Goal: Task Accomplishment & Management: Use online tool/utility

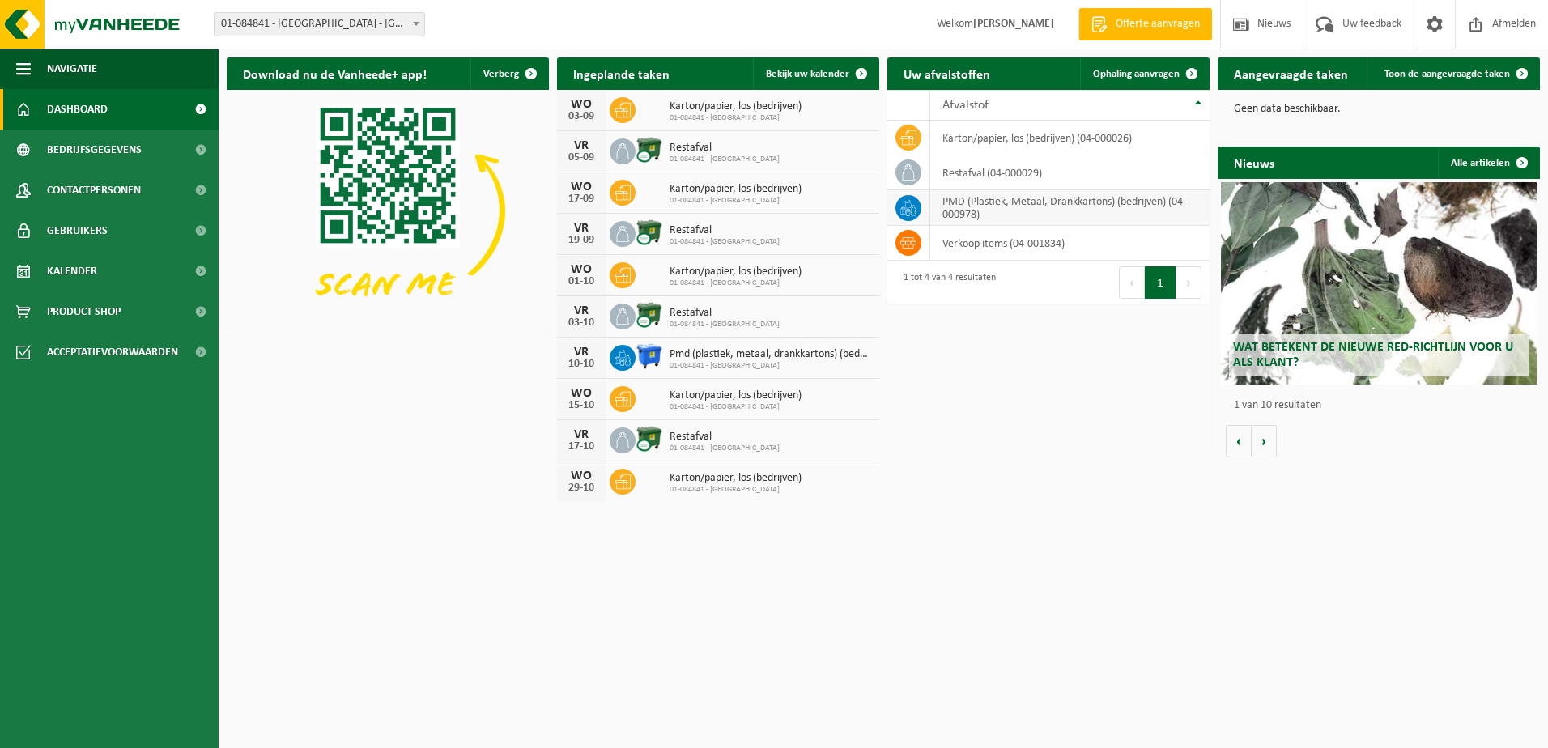
click at [979, 210] on td "PMD (Plastiek, Metaal, Drankkartons) (bedrijven) (04-000978)" at bounding box center [1069, 208] width 279 height 36
click at [911, 210] on icon at bounding box center [908, 208] width 16 height 16
drag, startPoint x: 911, startPoint y: 210, endPoint x: 1035, endPoint y: 408, distance: 233.1
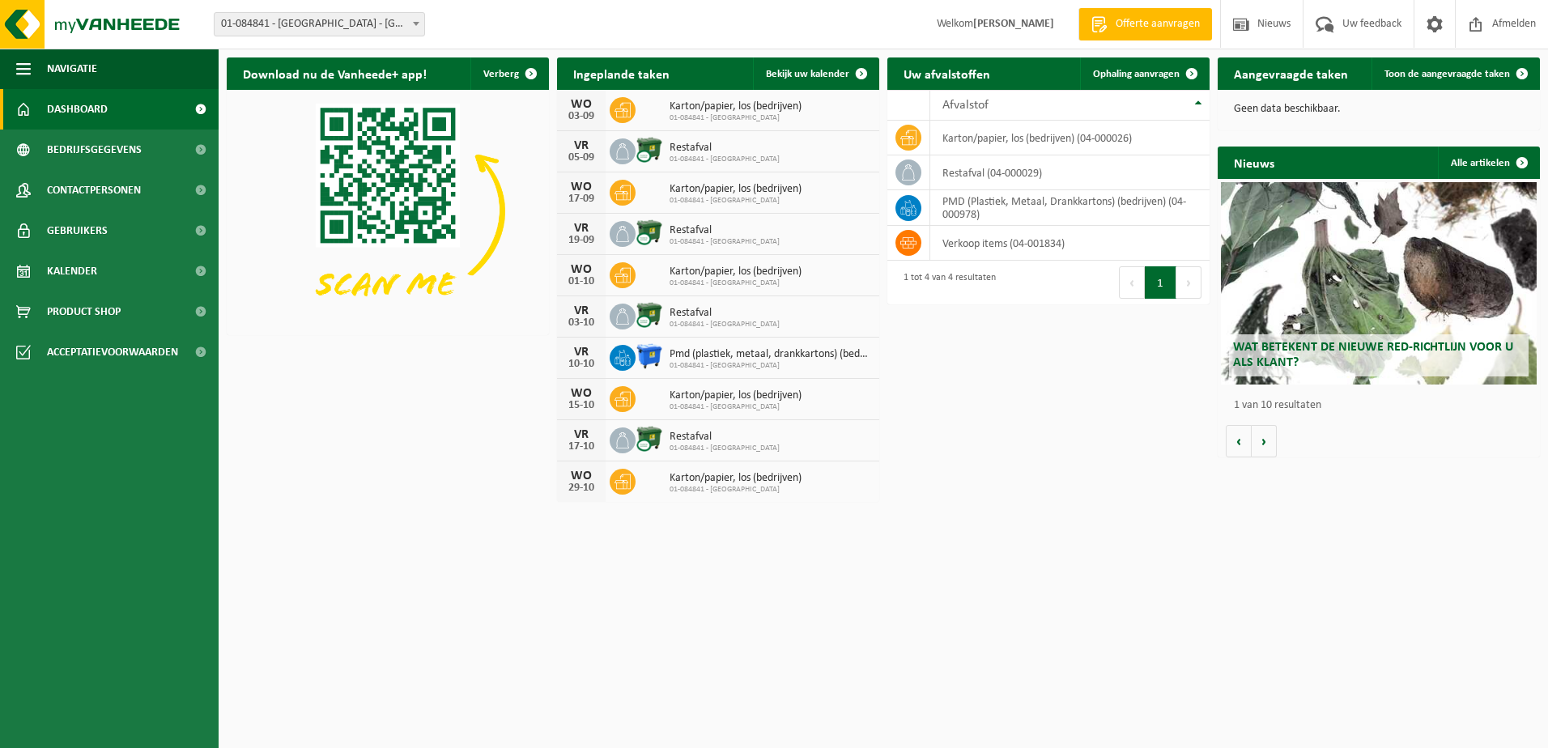
click at [1035, 408] on div "Download nu de Vanheede+ app! Verberg Ingeplande taken Bekijk uw kalender WO 03…" at bounding box center [883, 279] width 1321 height 461
click at [801, 70] on span "Bekijk uw kalender" at bounding box center [807, 74] width 83 height 11
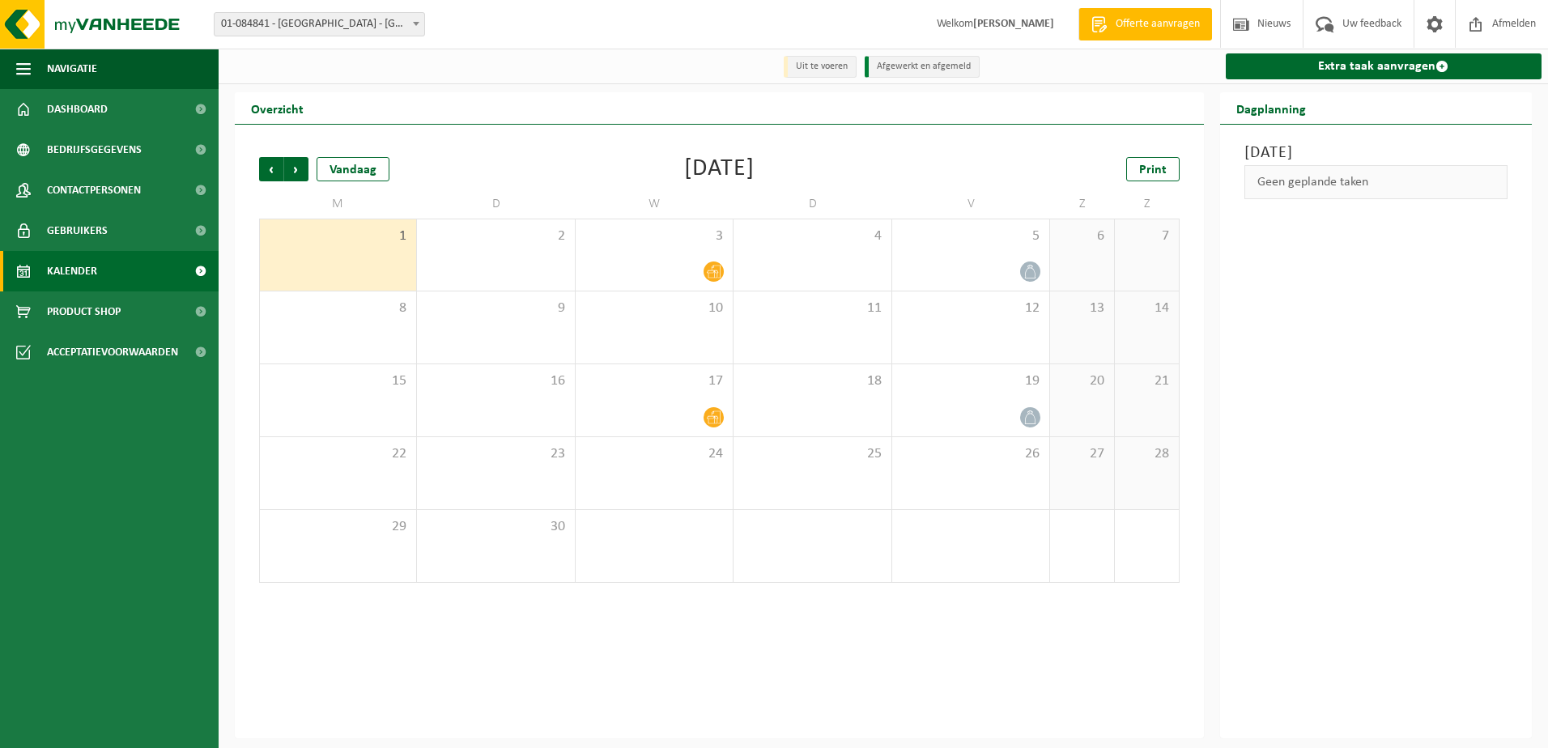
click at [908, 530] on span "3" at bounding box center [970, 527] width 141 height 18
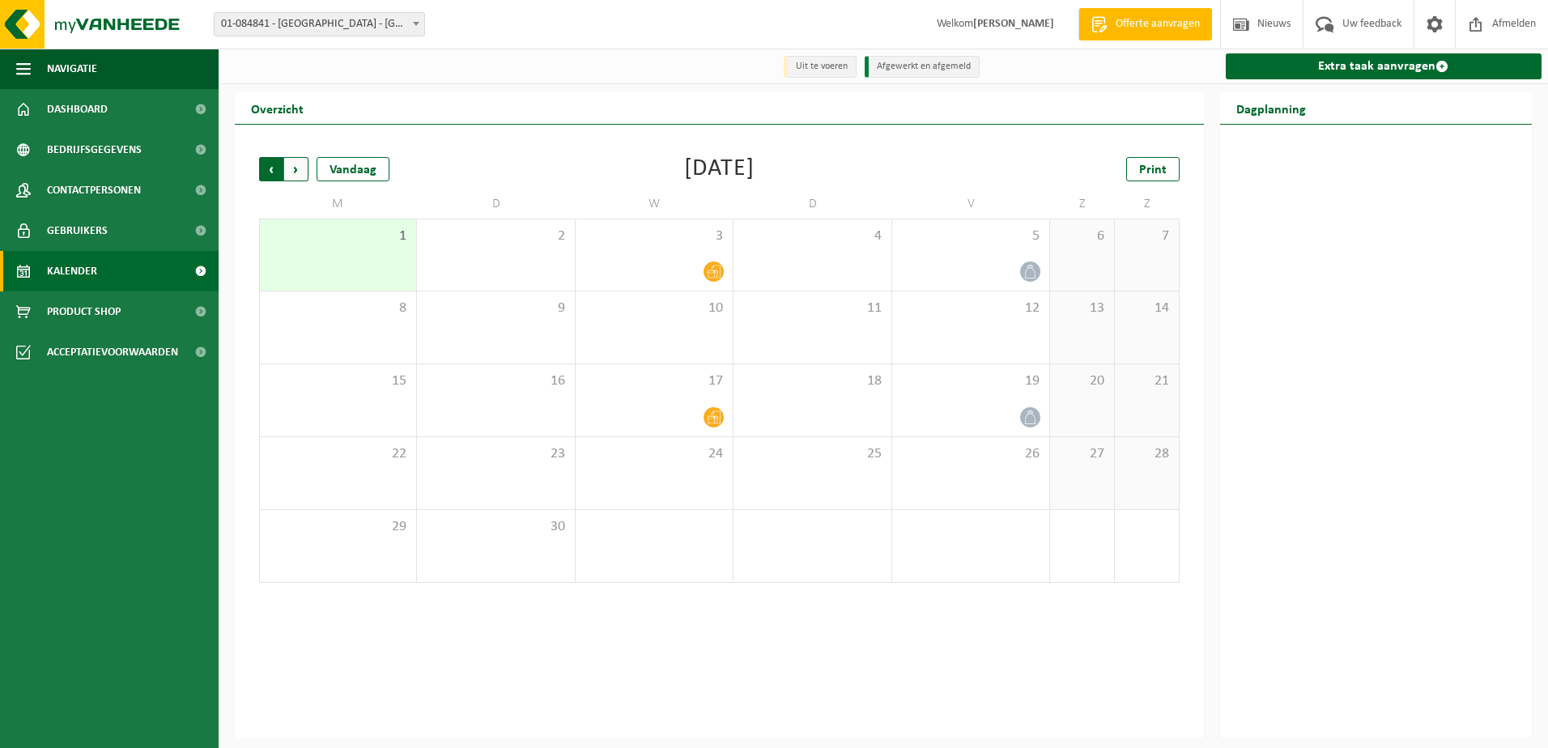
click at [298, 169] on span "Volgende" at bounding box center [296, 169] width 24 height 24
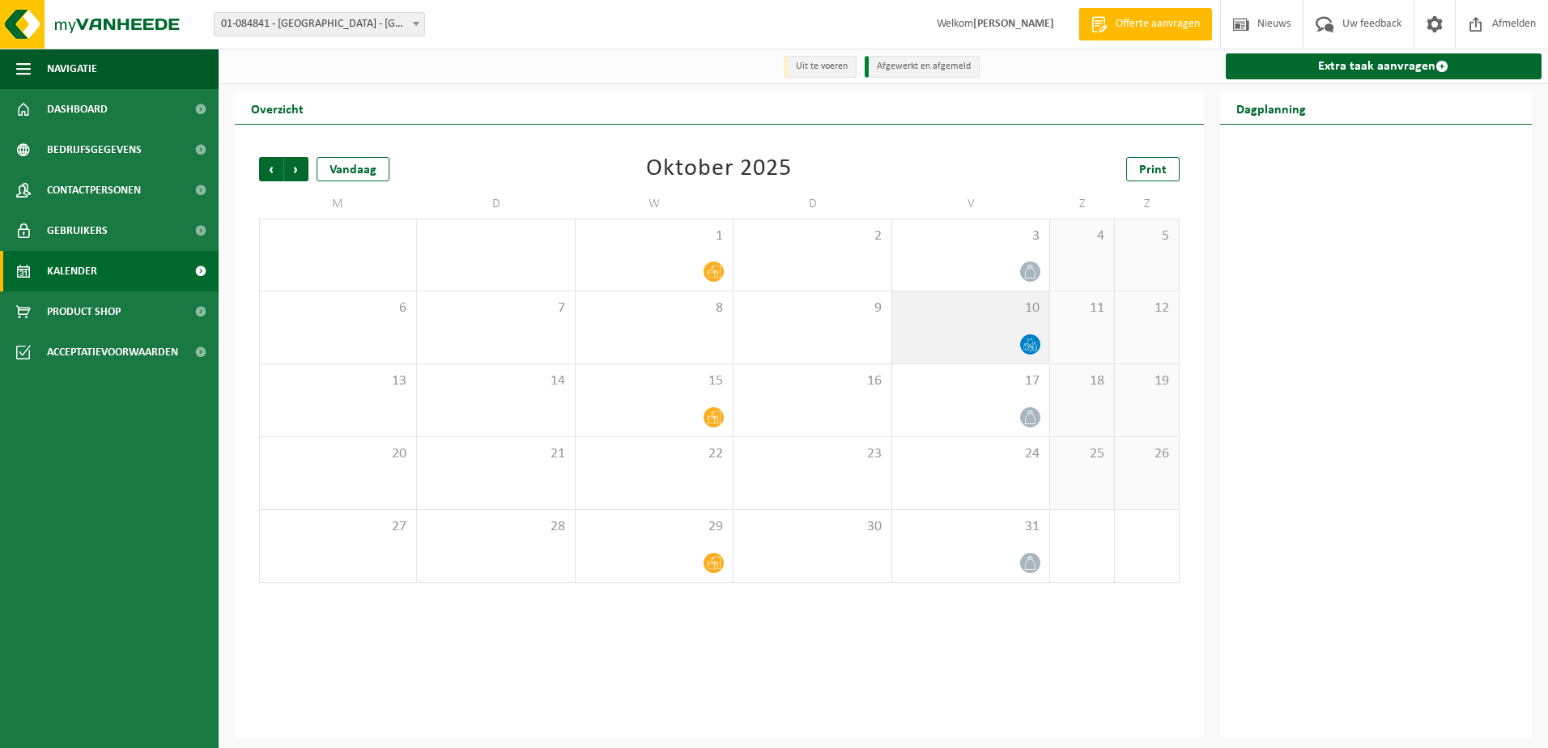
click at [1022, 332] on div "10" at bounding box center [970, 327] width 157 height 72
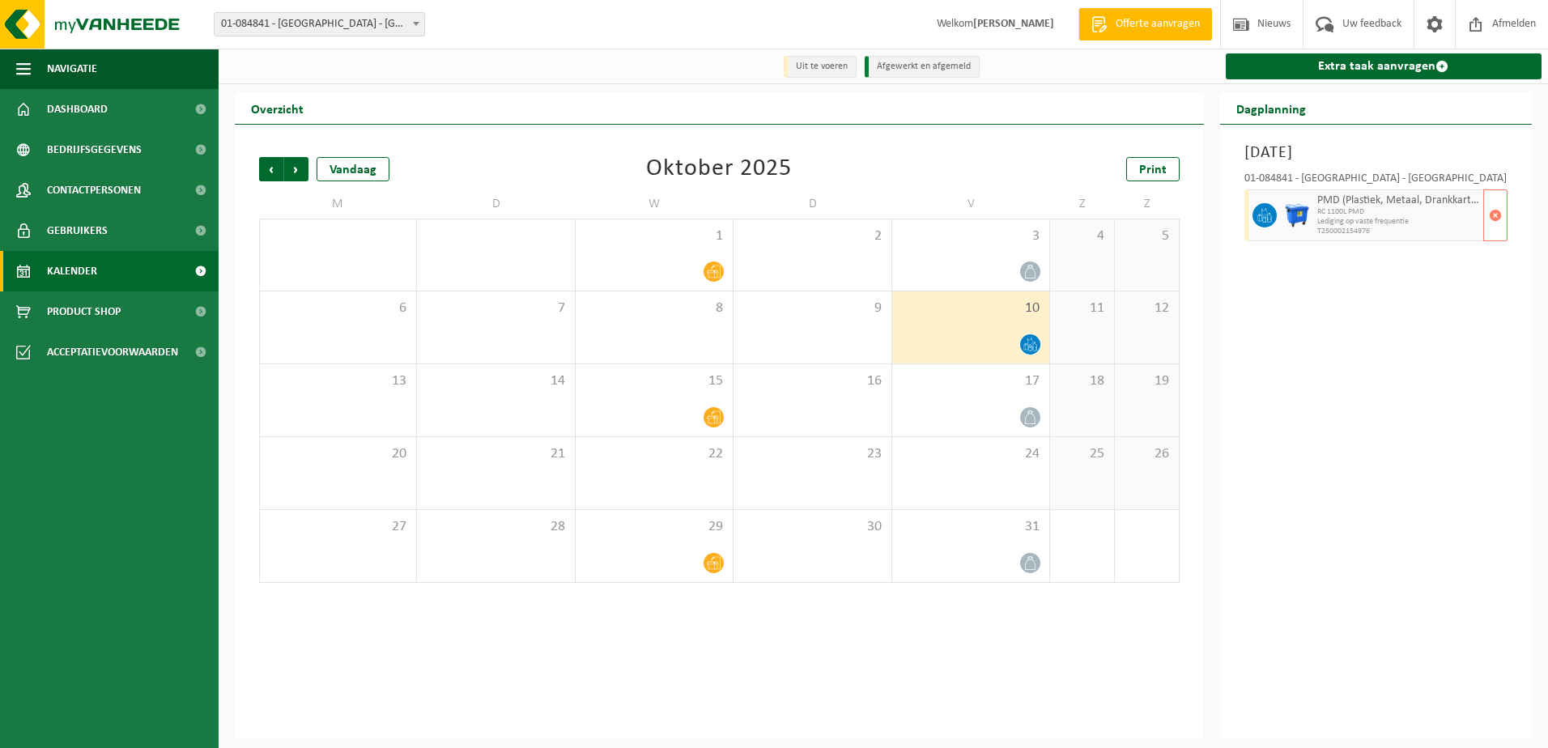
click at [1304, 211] on img at bounding box center [1297, 215] width 24 height 24
click at [1332, 210] on span "RC 1100L PMD" at bounding box center [1398, 212] width 163 height 10
drag, startPoint x: 1332, startPoint y: 210, endPoint x: 1374, endPoint y: 309, distance: 108.1
click at [1374, 309] on div "Vrijdag 10 oktober 2025 01-084841 - UNISERVICE - ANTWERPEN PMD (Plastiek, Metaa…" at bounding box center [1376, 432] width 312 height 614
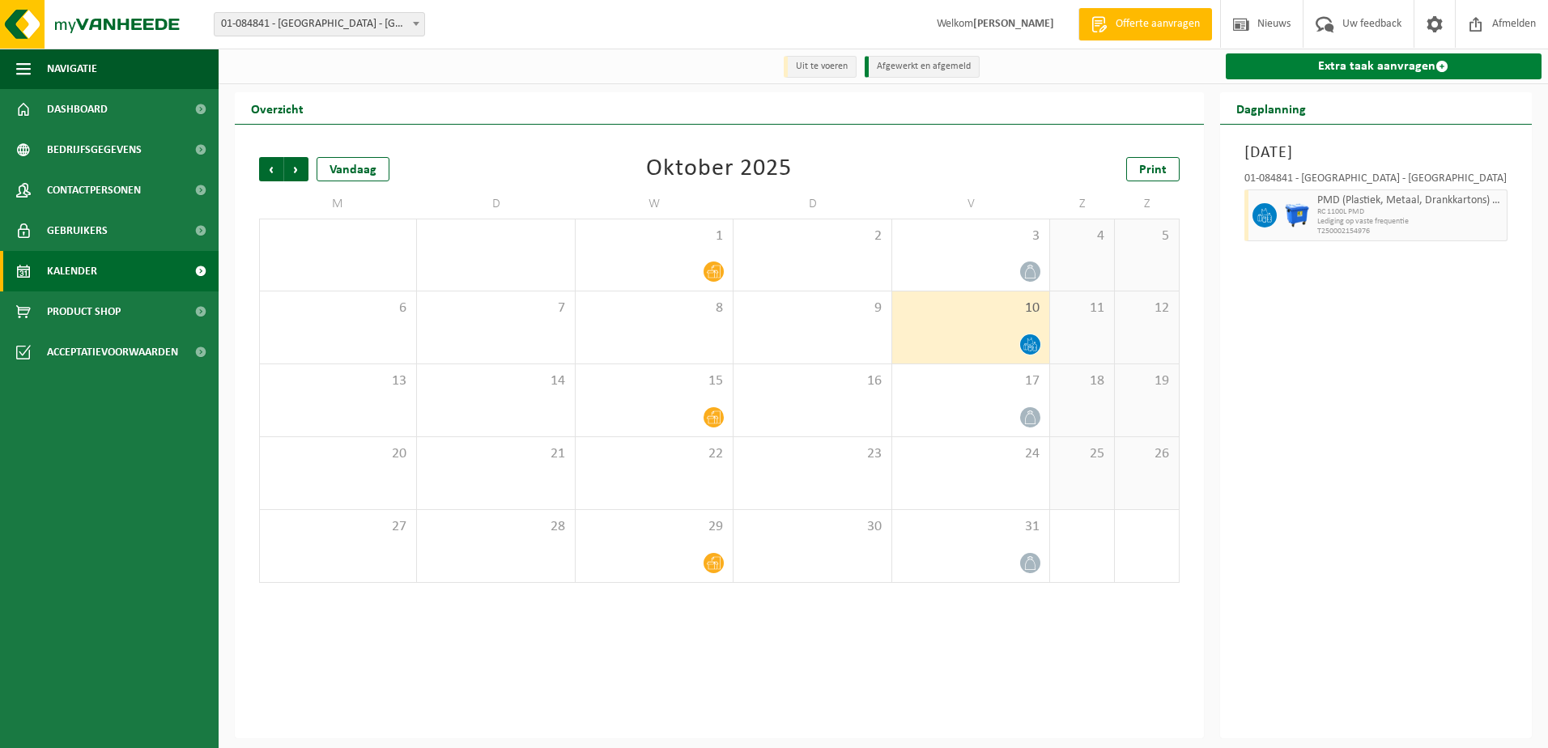
click at [1349, 64] on link "Extra taak aanvragen" at bounding box center [1384, 66] width 317 height 26
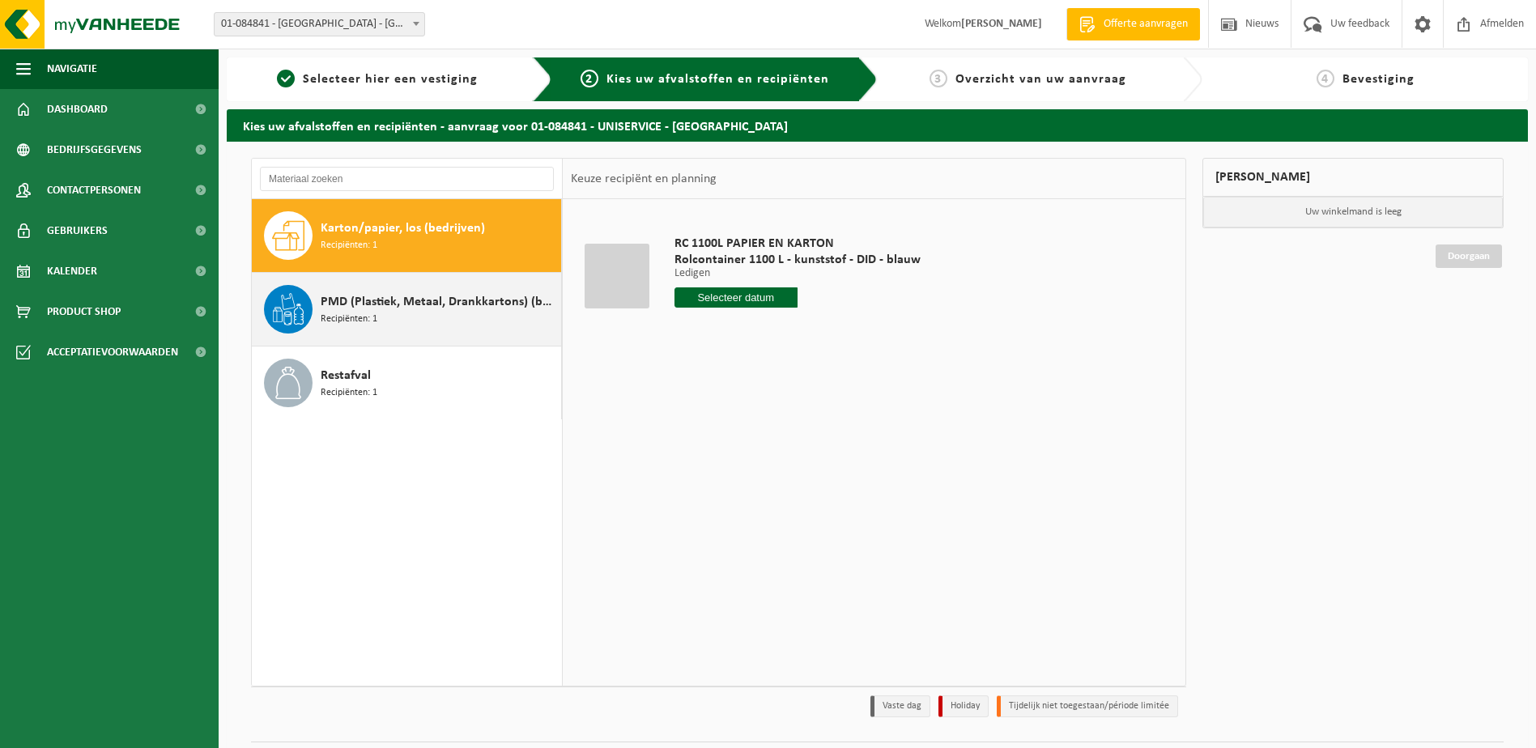
click at [413, 314] on div "PMD (Plastiek, Metaal, Drankkartons) (bedrijven) Recipiënten: 1" at bounding box center [439, 309] width 236 height 49
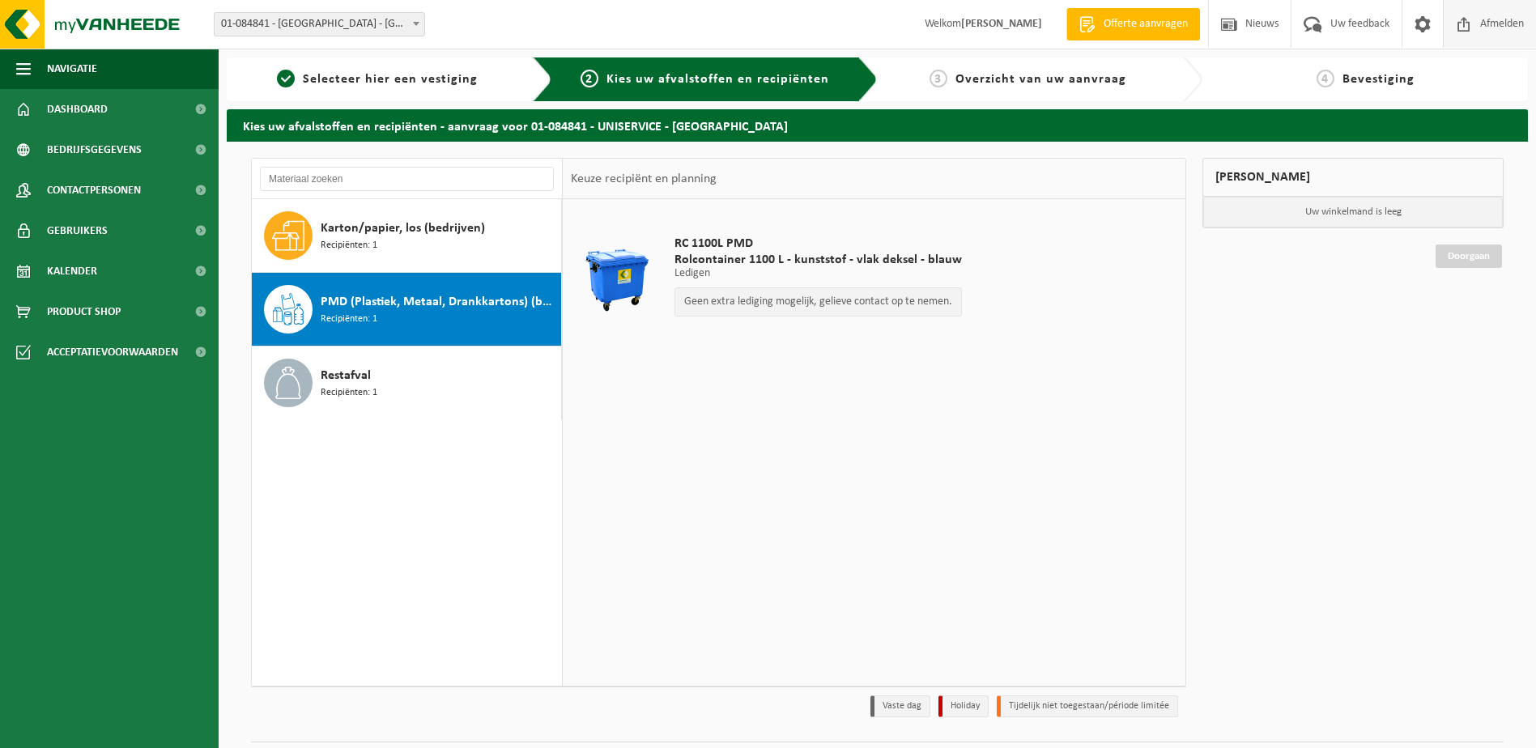
click at [1497, 26] on span "Afmelden" at bounding box center [1502, 24] width 52 height 48
